Goal: Task Accomplishment & Management: Complete application form

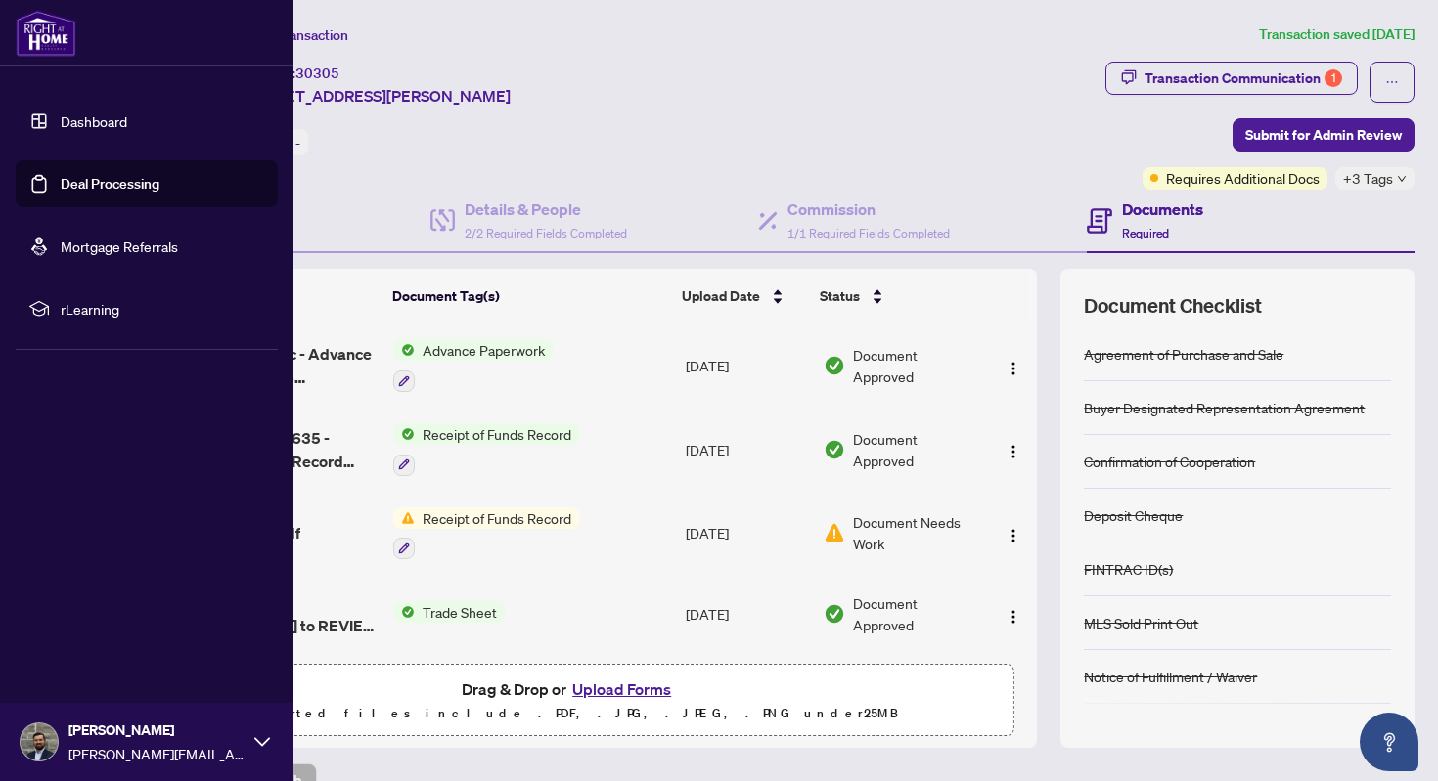
click at [85, 128] on link "Dashboard" at bounding box center [94, 121] width 66 height 18
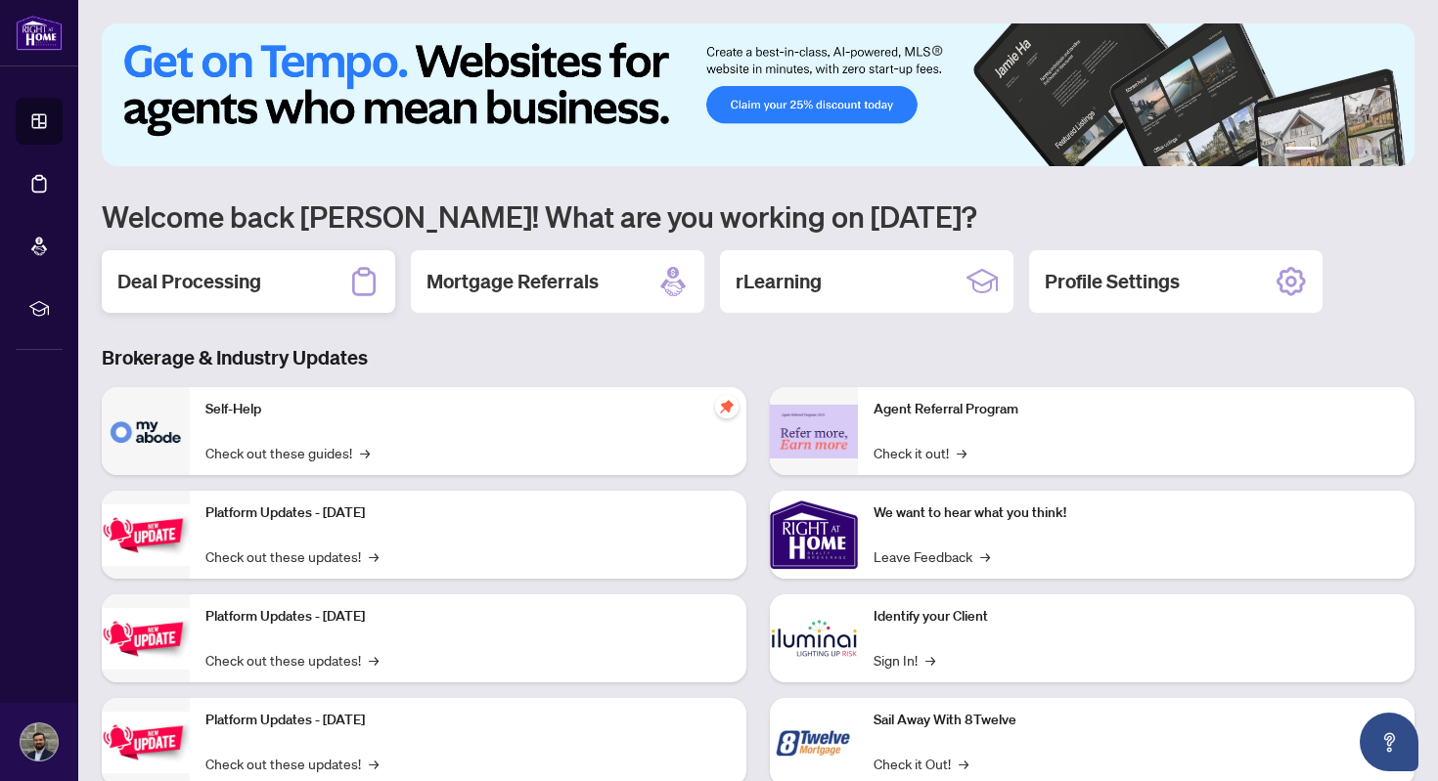
click at [314, 294] on div "Deal Processing" at bounding box center [248, 281] width 293 height 63
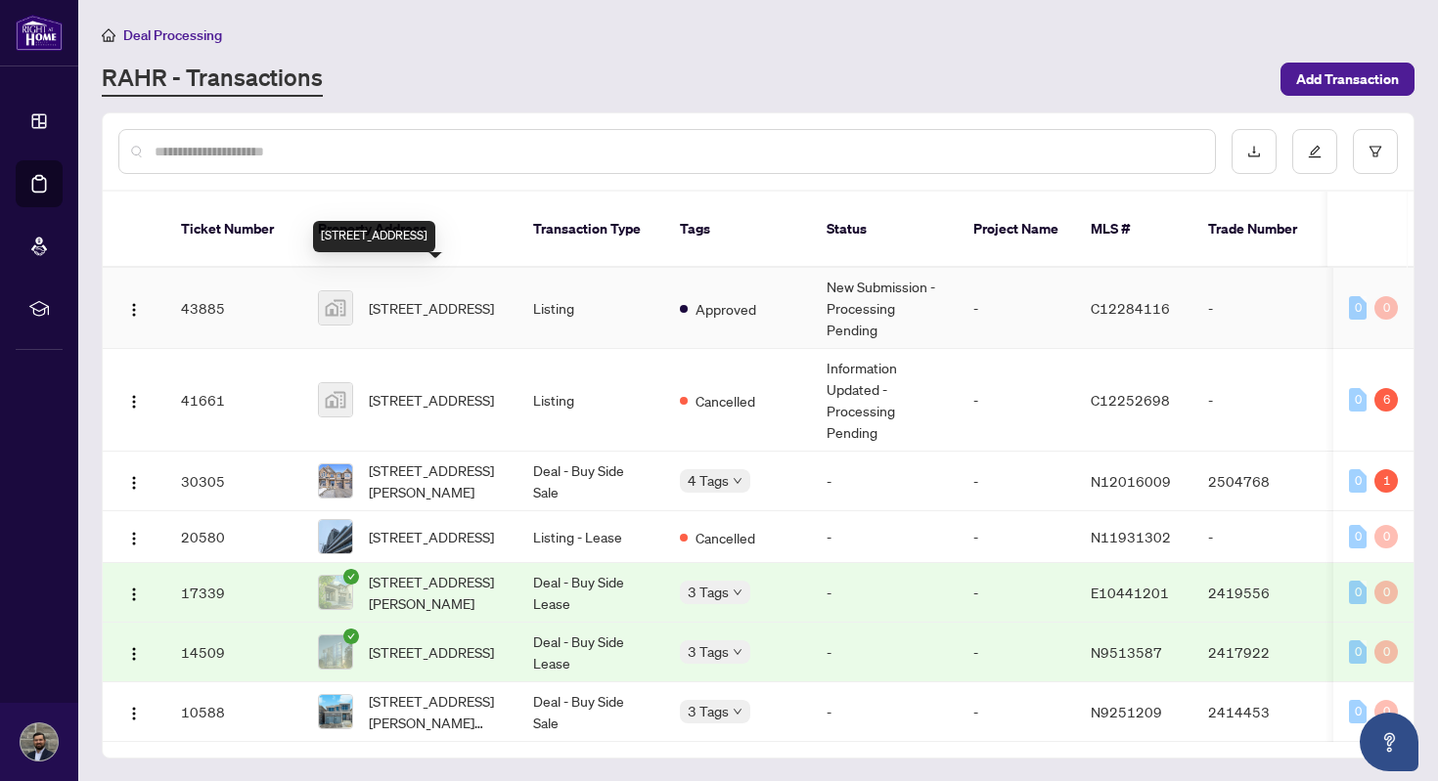
click at [445, 297] on span "10 Northtown Way #1905, North York, ON, Canada" at bounding box center [431, 308] width 125 height 22
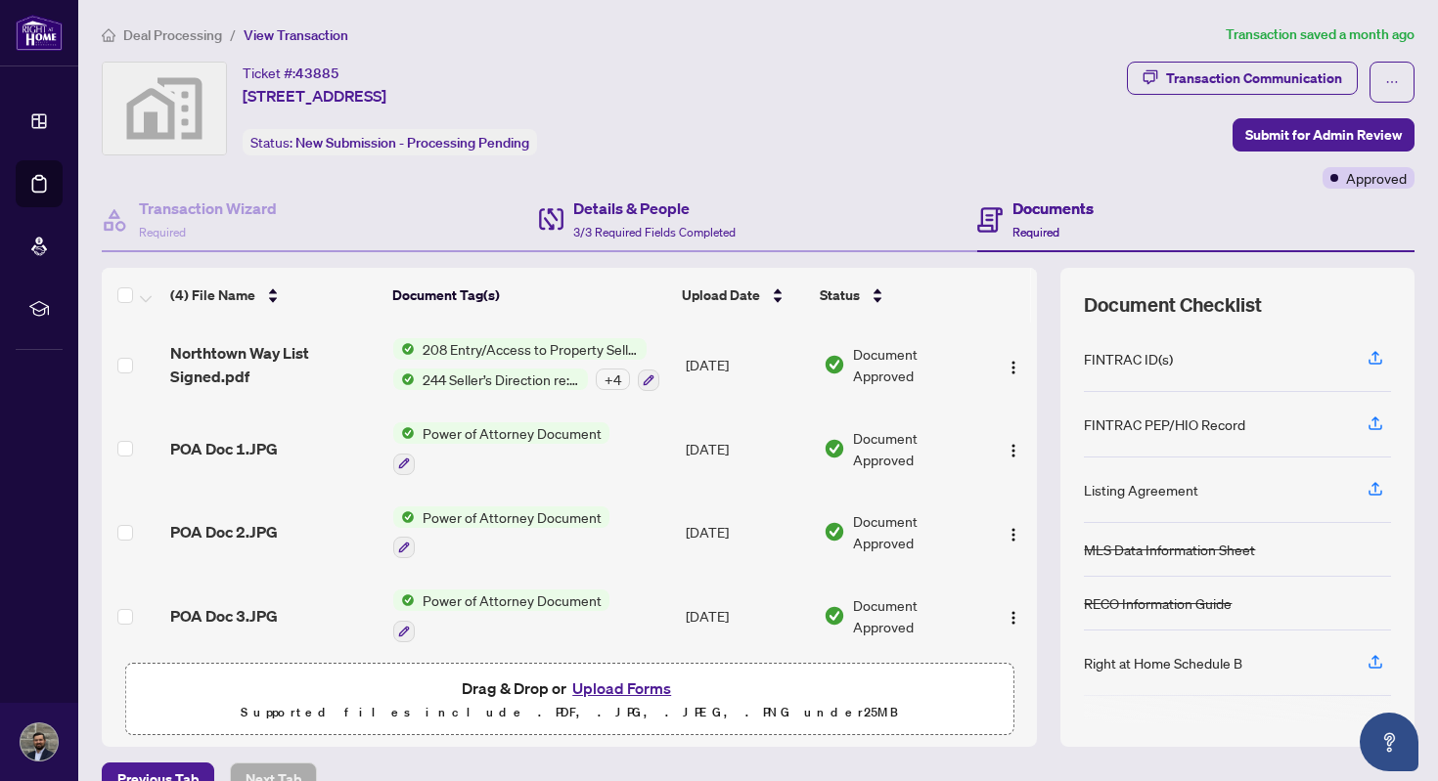
scroll to position [36, 0]
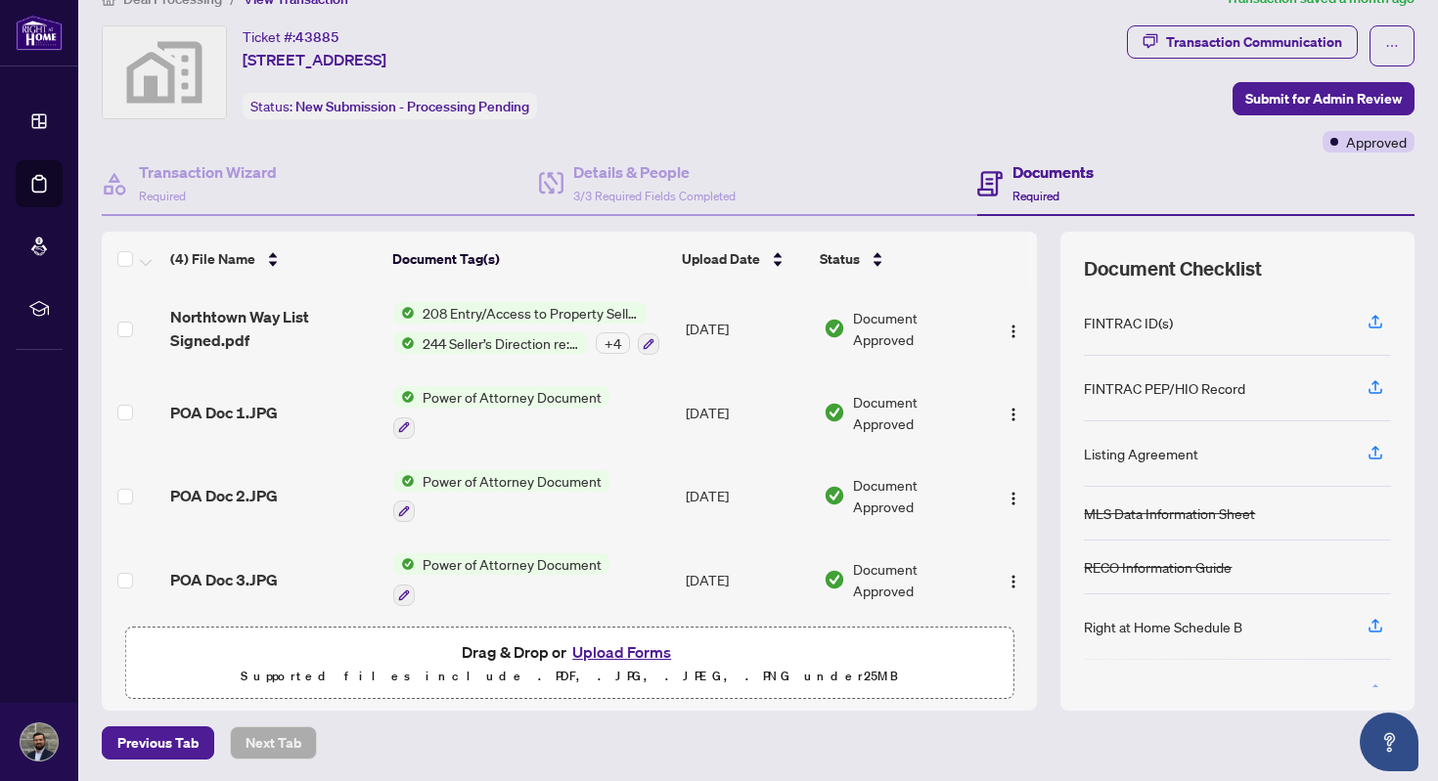
click at [607, 650] on button "Upload Forms" at bounding box center [621, 652] width 111 height 25
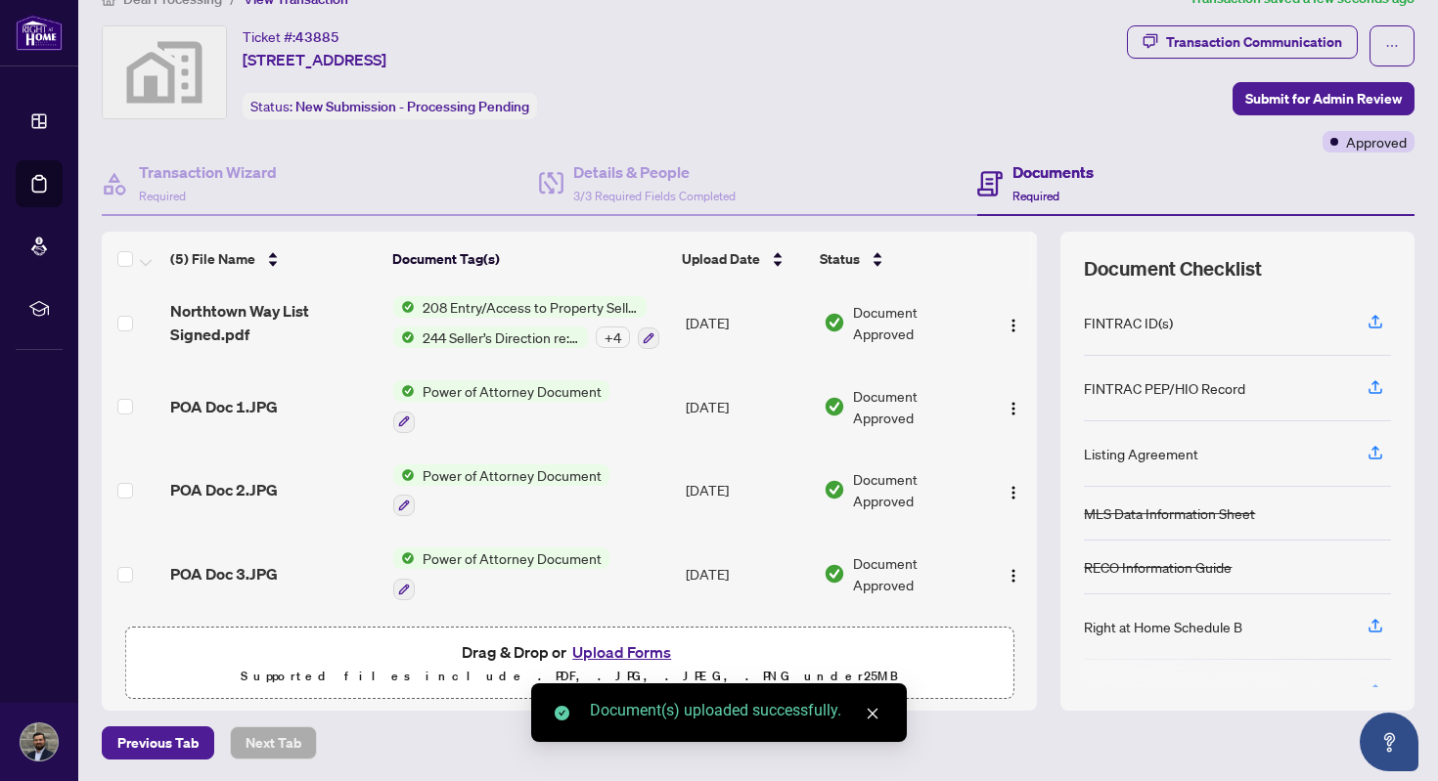
scroll to position [0, 0]
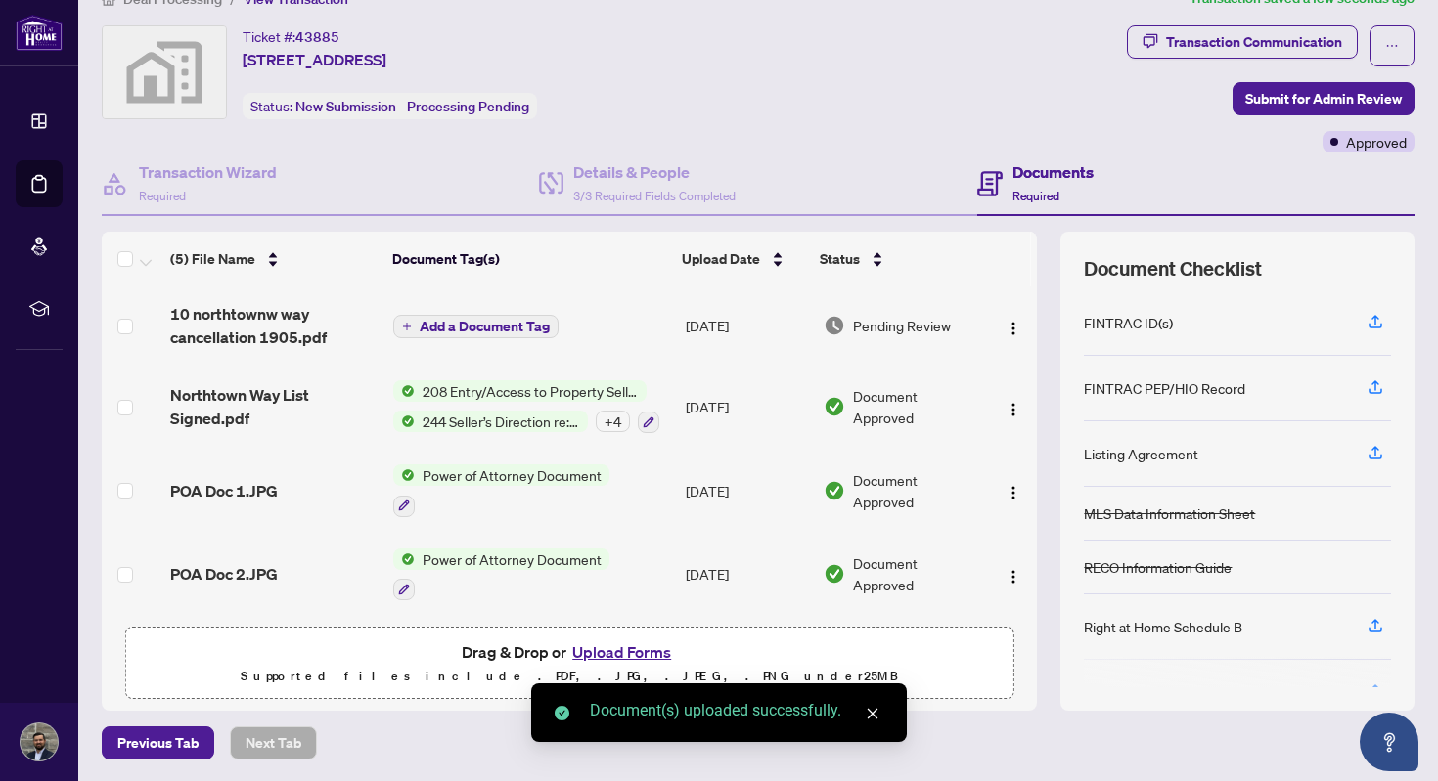
click at [491, 326] on span "Add a Document Tag" at bounding box center [485, 327] width 130 height 14
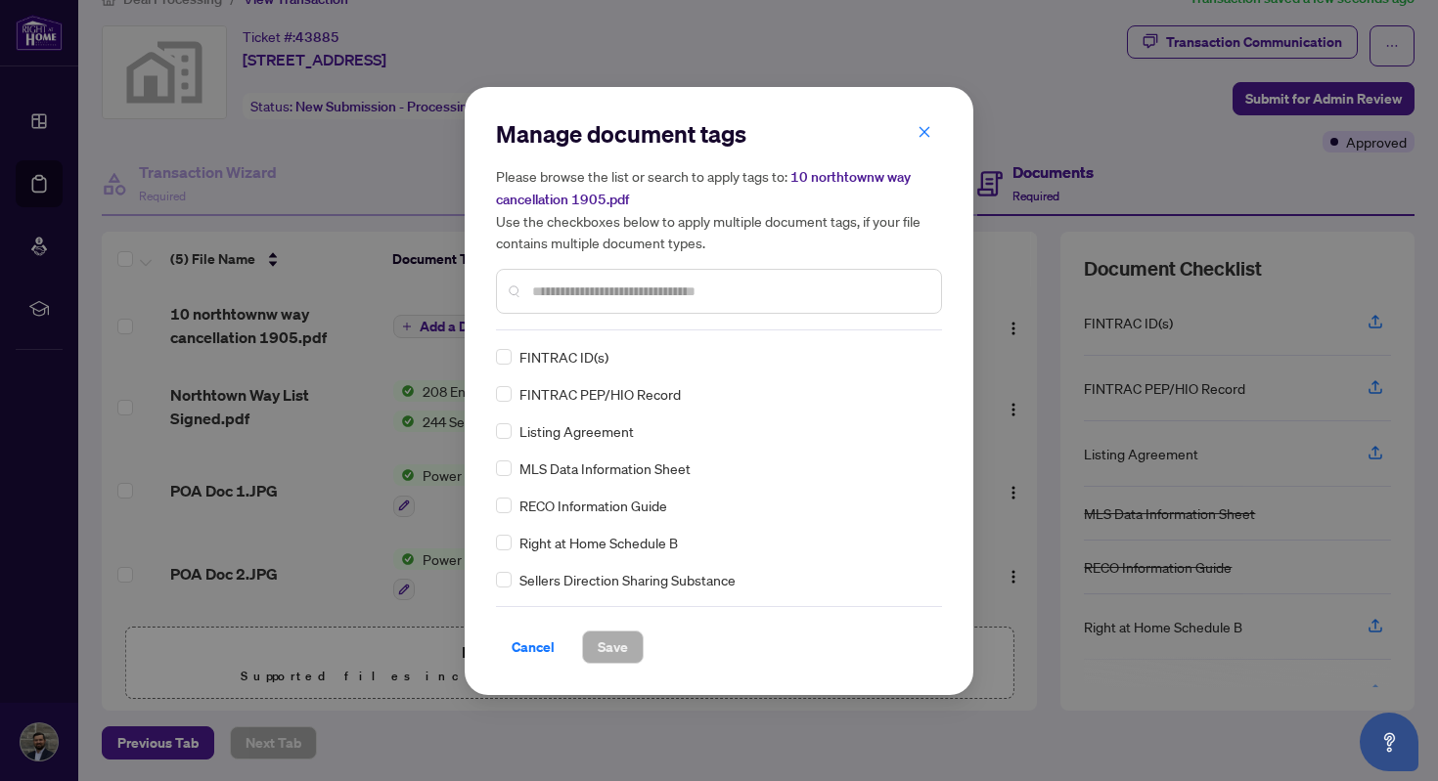
click at [673, 298] on input "text" at bounding box center [728, 292] width 393 height 22
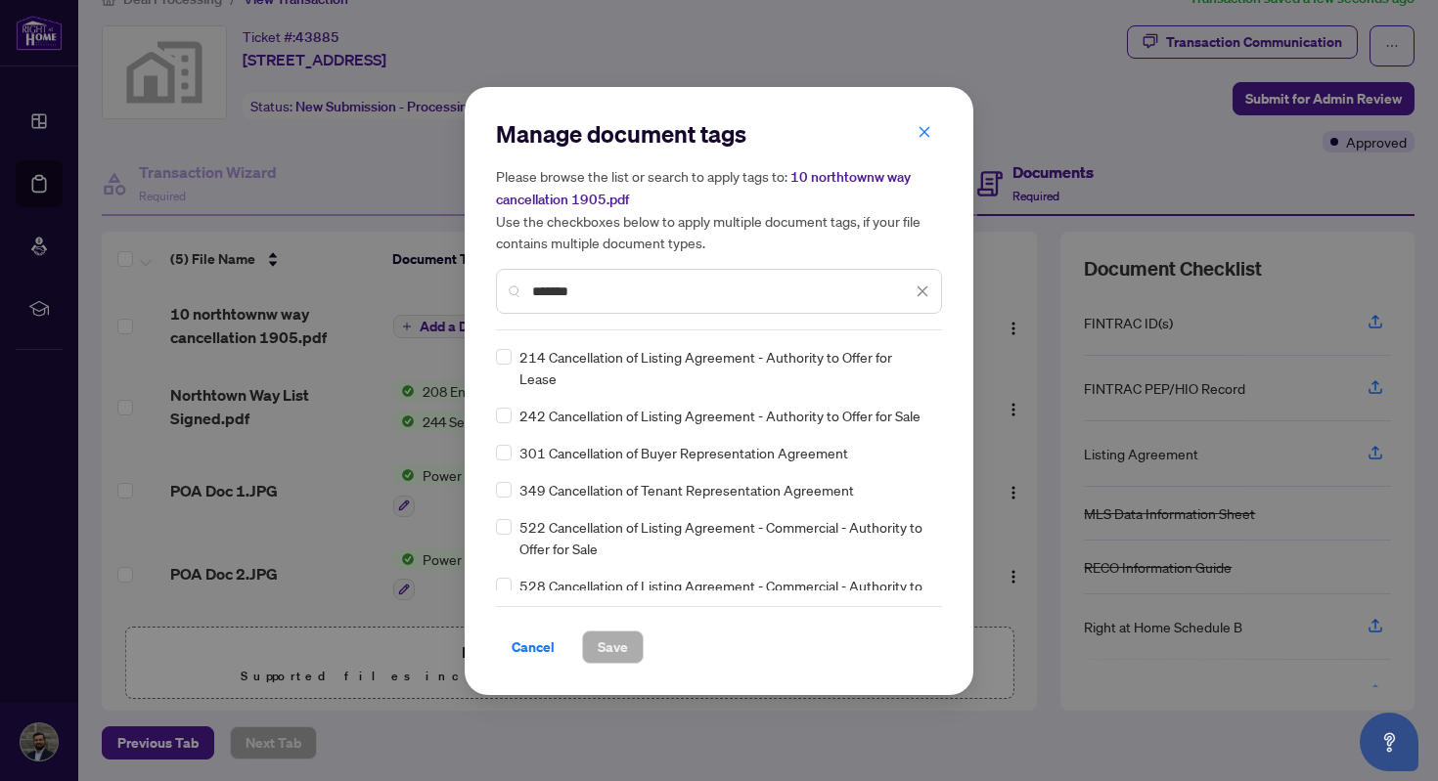
type input "*******"
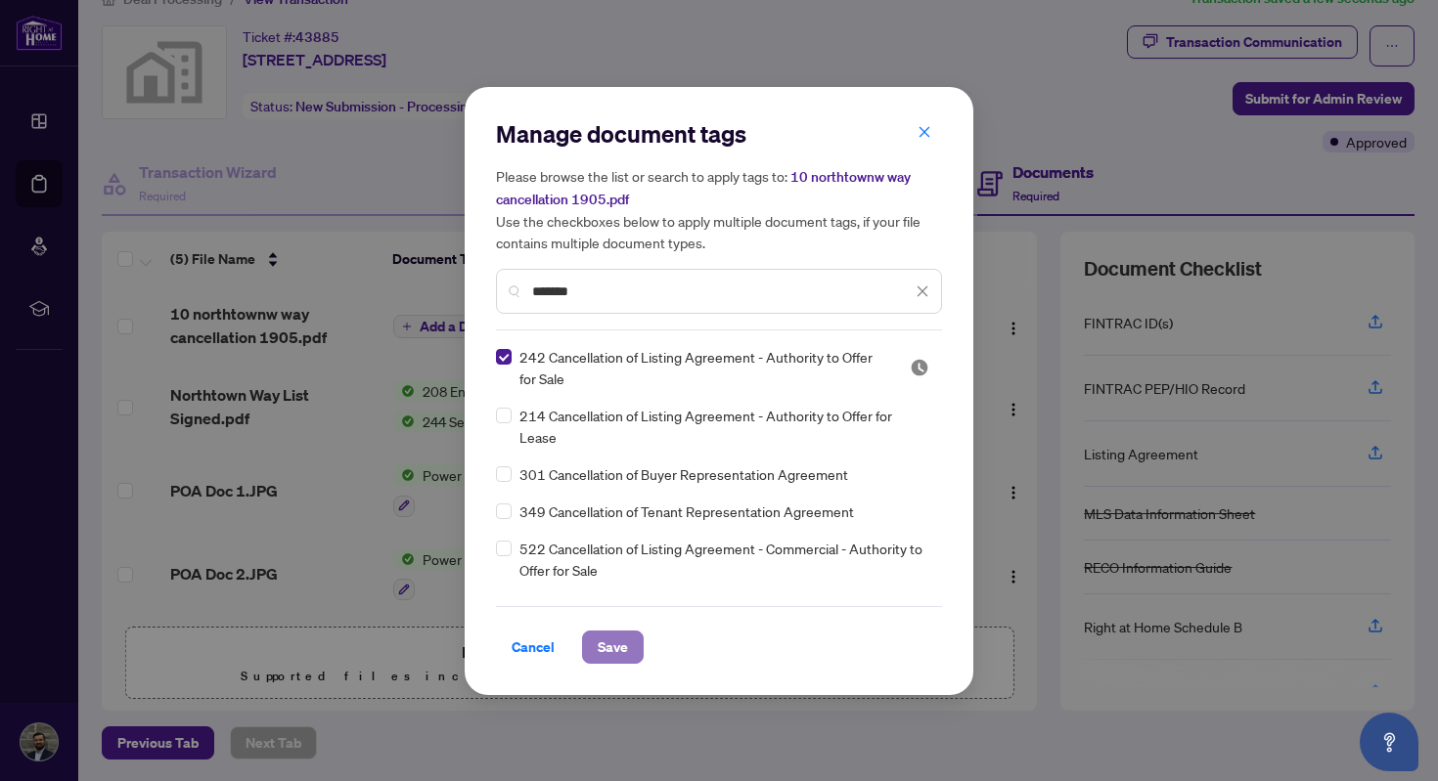
click at [613, 647] on span "Save" at bounding box center [612, 647] width 30 height 31
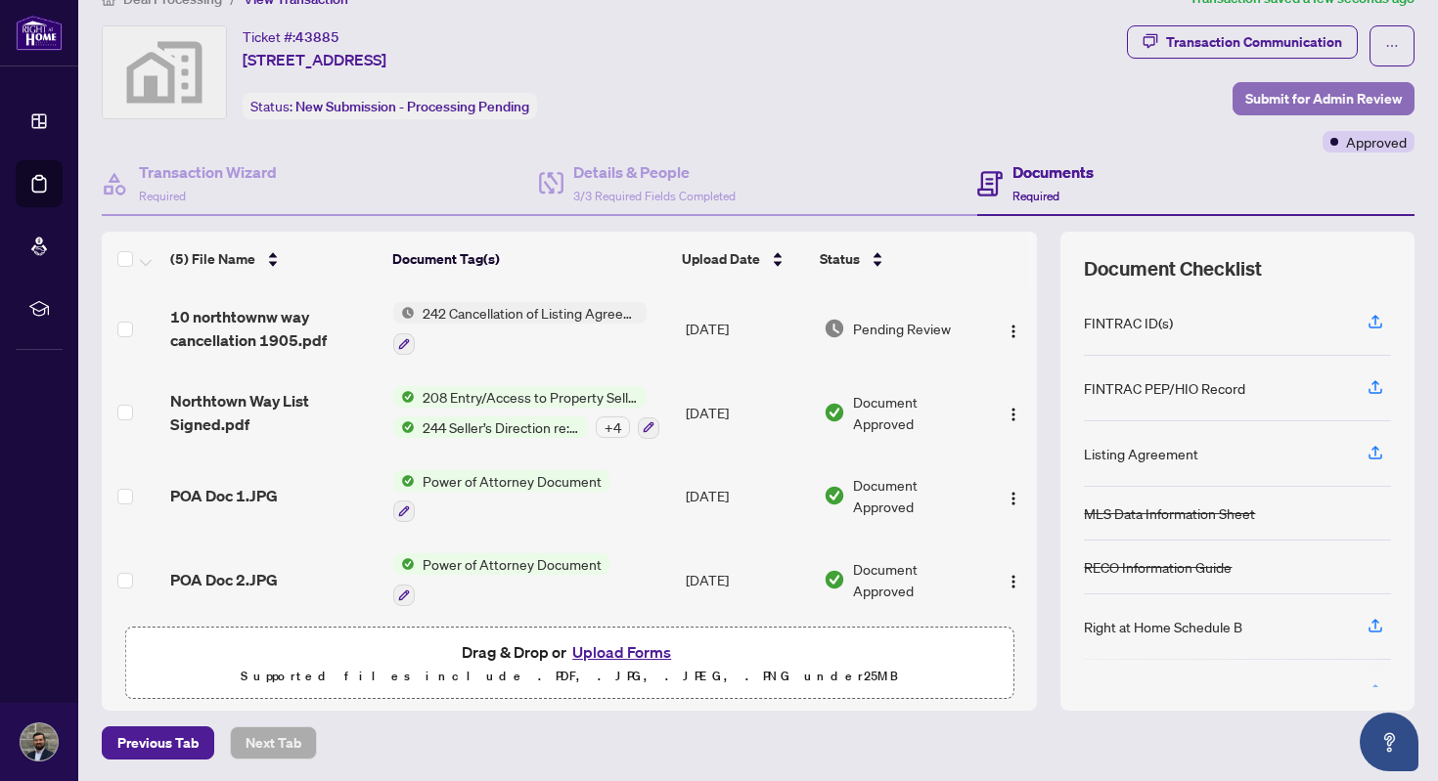
click at [1265, 92] on span "Submit for Admin Review" at bounding box center [1323, 98] width 156 height 31
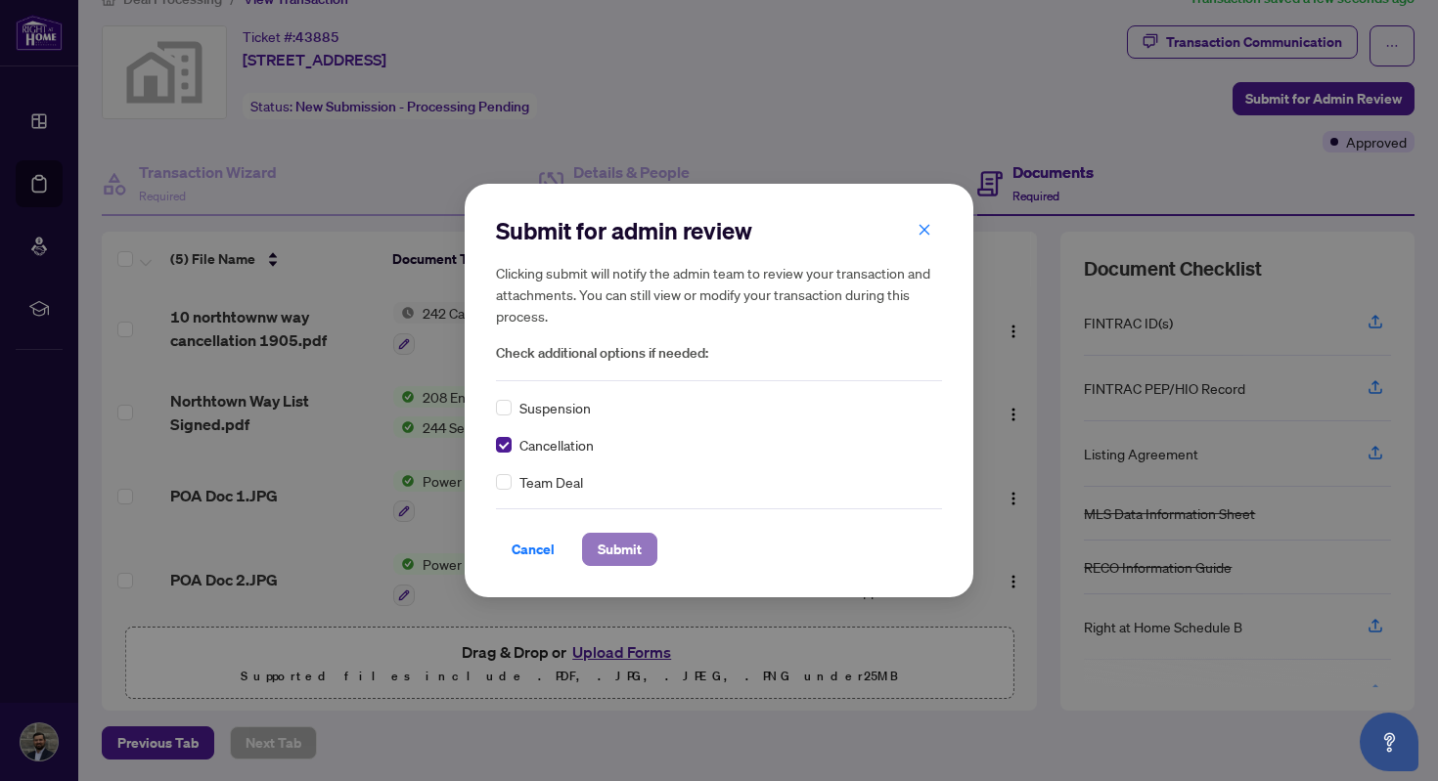
click at [632, 552] on span "Submit" at bounding box center [619, 549] width 44 height 31
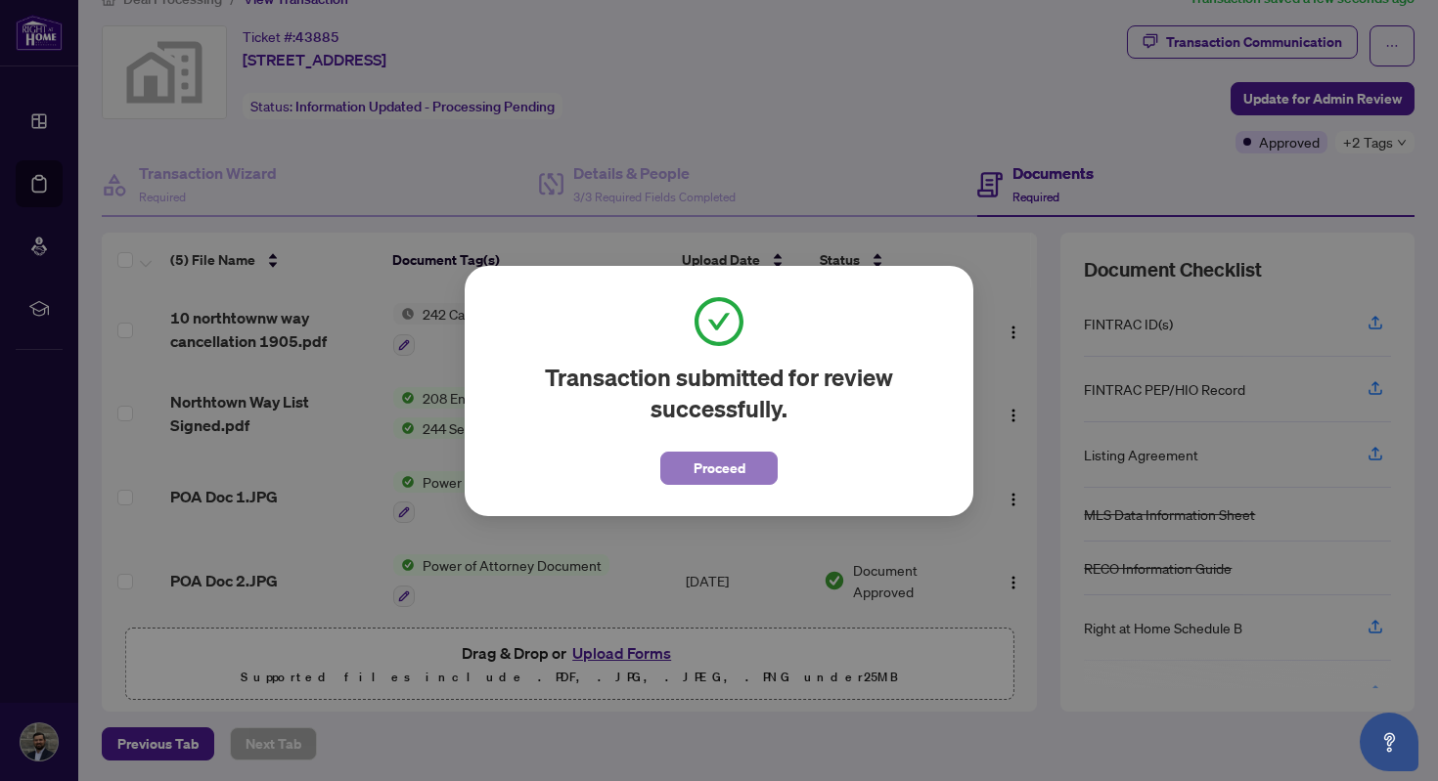
click at [700, 463] on span "Proceed" at bounding box center [719, 468] width 52 height 31
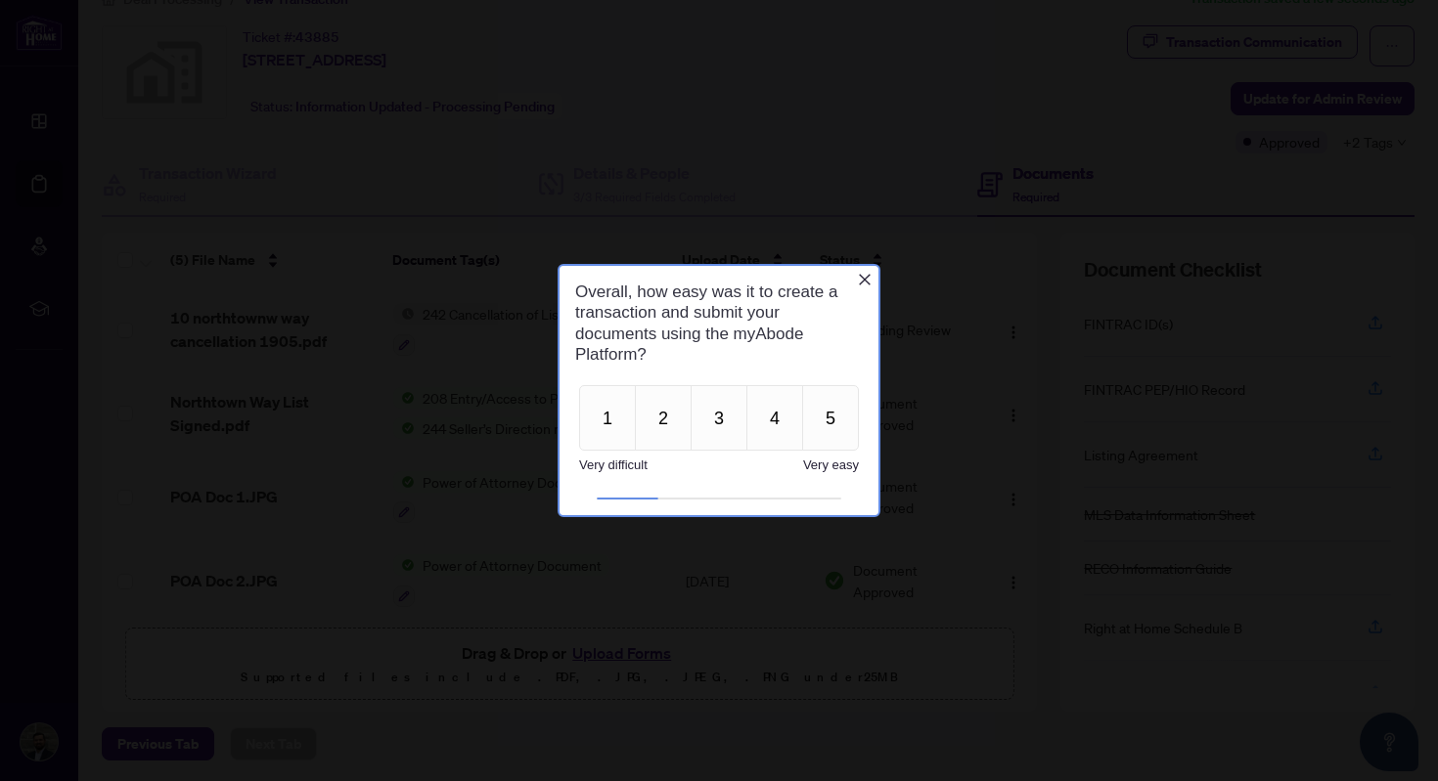
click at [866, 281] on icon "Close button" at bounding box center [865, 280] width 16 height 16
